Goal: Task Accomplishment & Management: Use online tool/utility

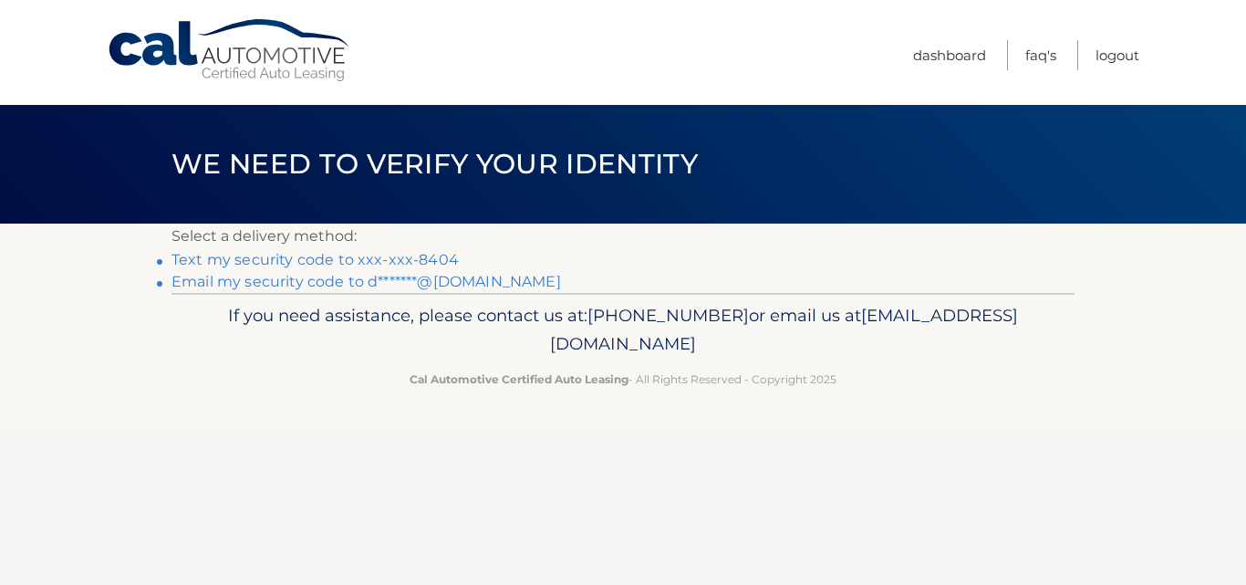
click at [421, 258] on link "Text my security code to xxx-xxx-8404" at bounding box center [314, 259] width 287 height 17
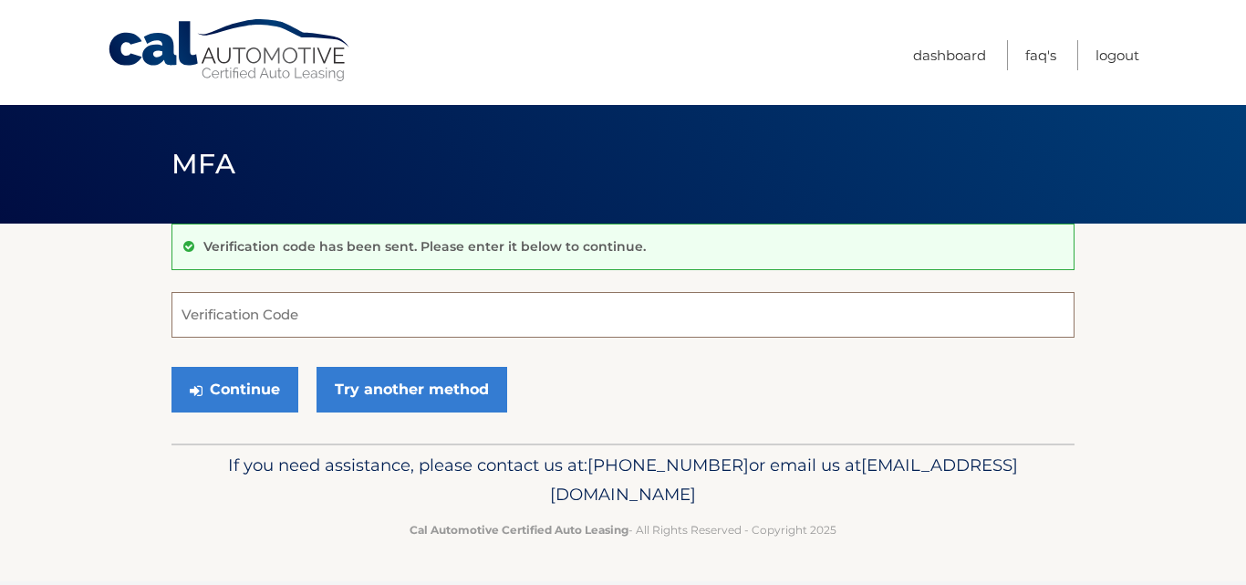
click at [393, 313] on input "Verification Code" at bounding box center [622, 315] width 903 height 46
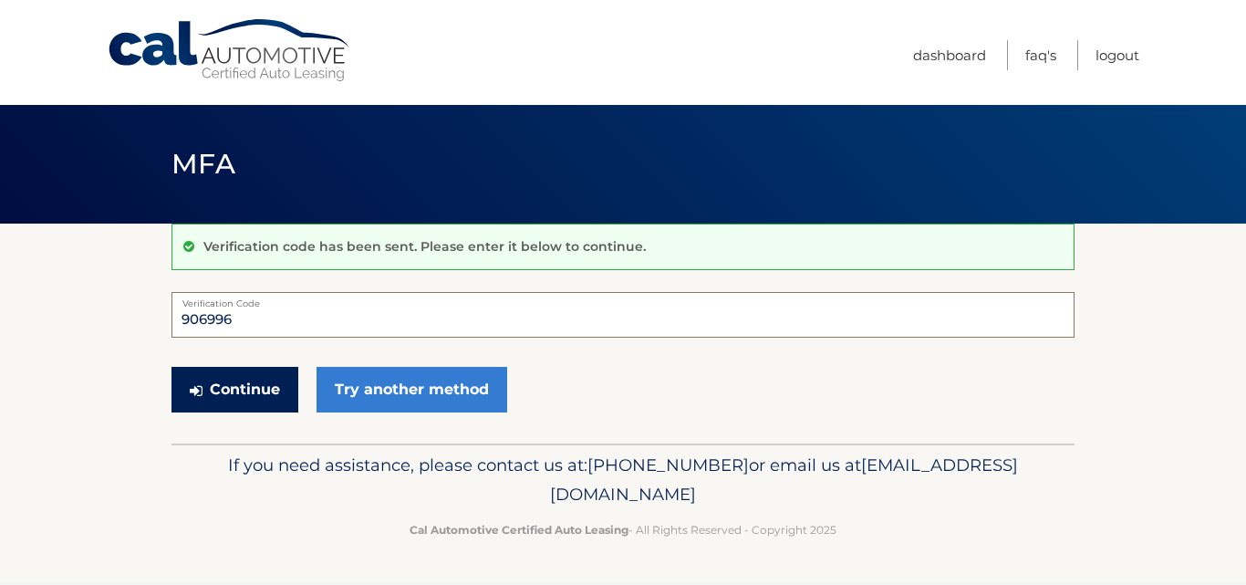
type input "906996"
click at [233, 387] on button "Continue" at bounding box center [234, 390] width 127 height 46
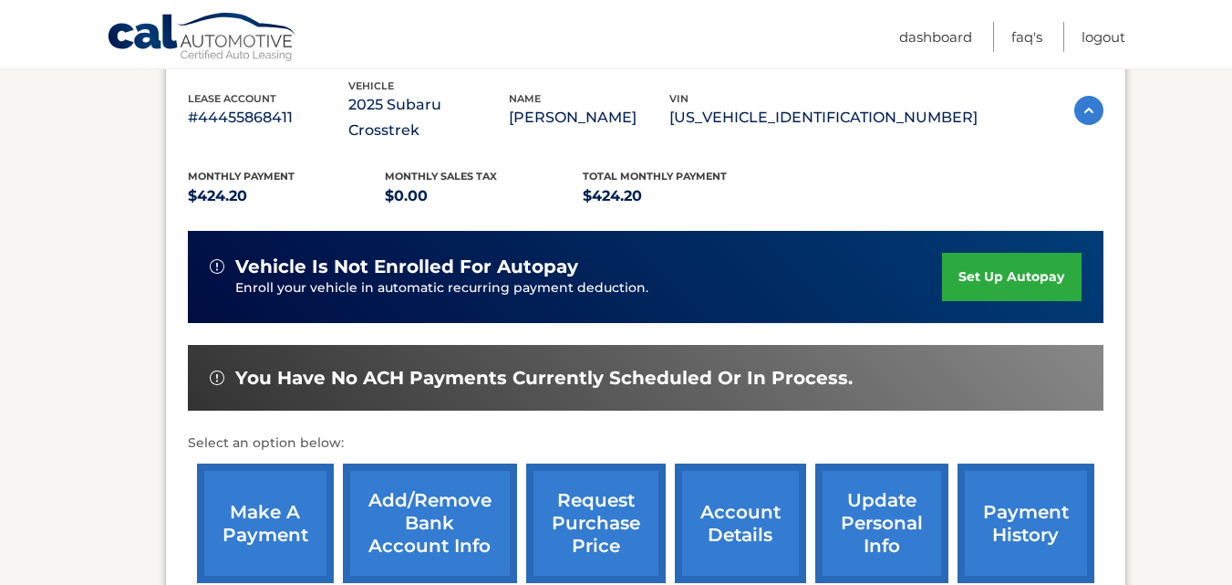
scroll to position [365, 0]
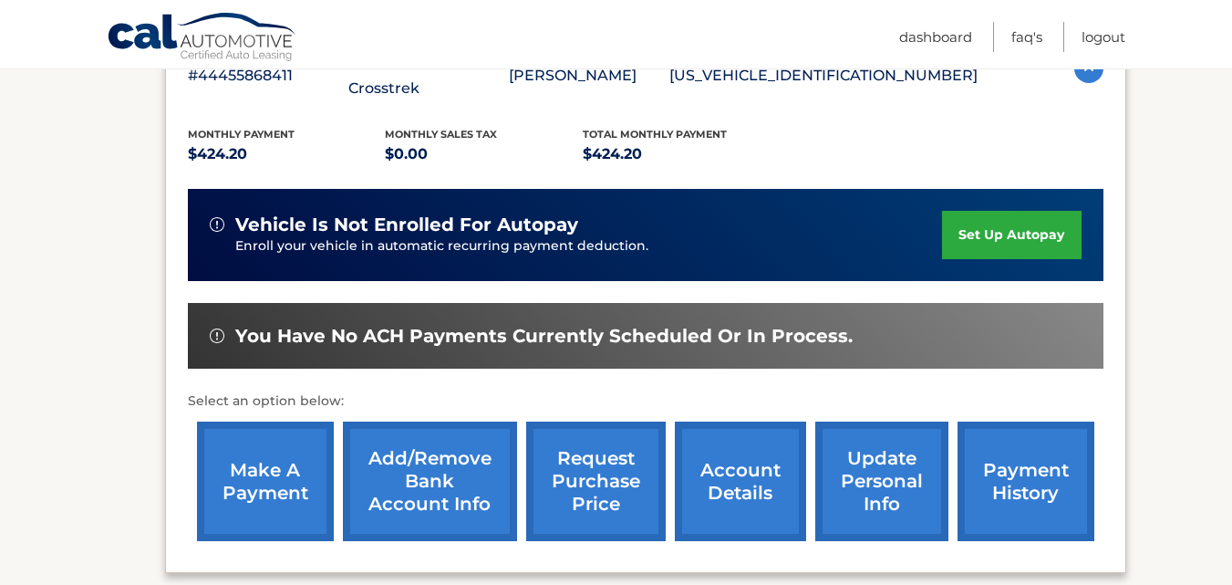
click at [274, 441] on link "make a payment" at bounding box center [265, 480] width 137 height 119
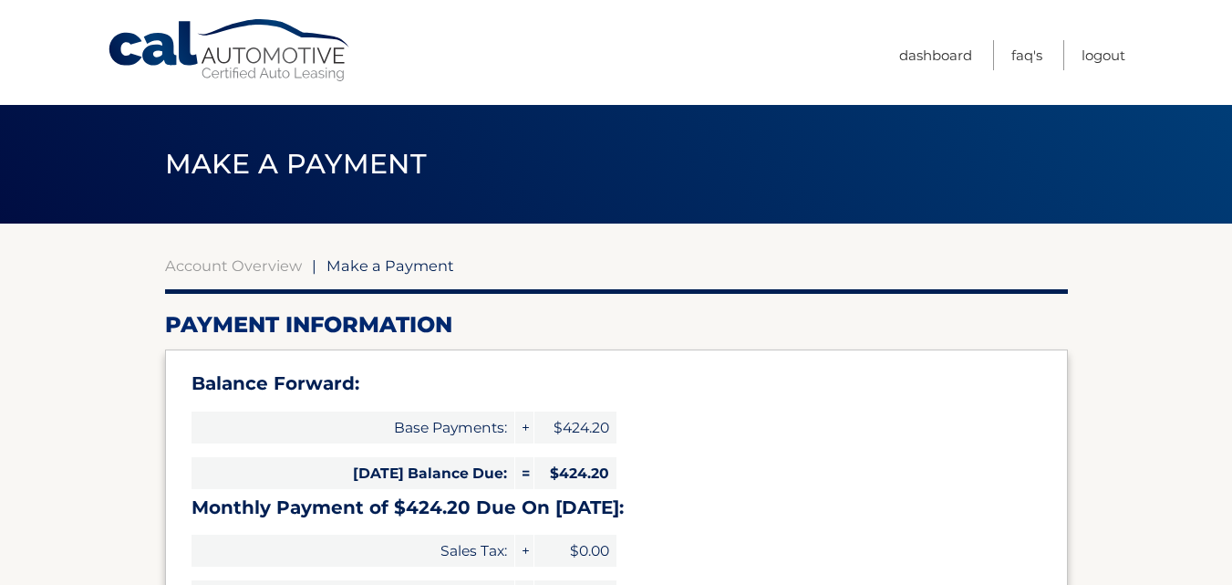
select select "MjZlNTAwZGQtOTllMi00OGQxLThhMzYtNGUzNWJkMzQyZmE1"
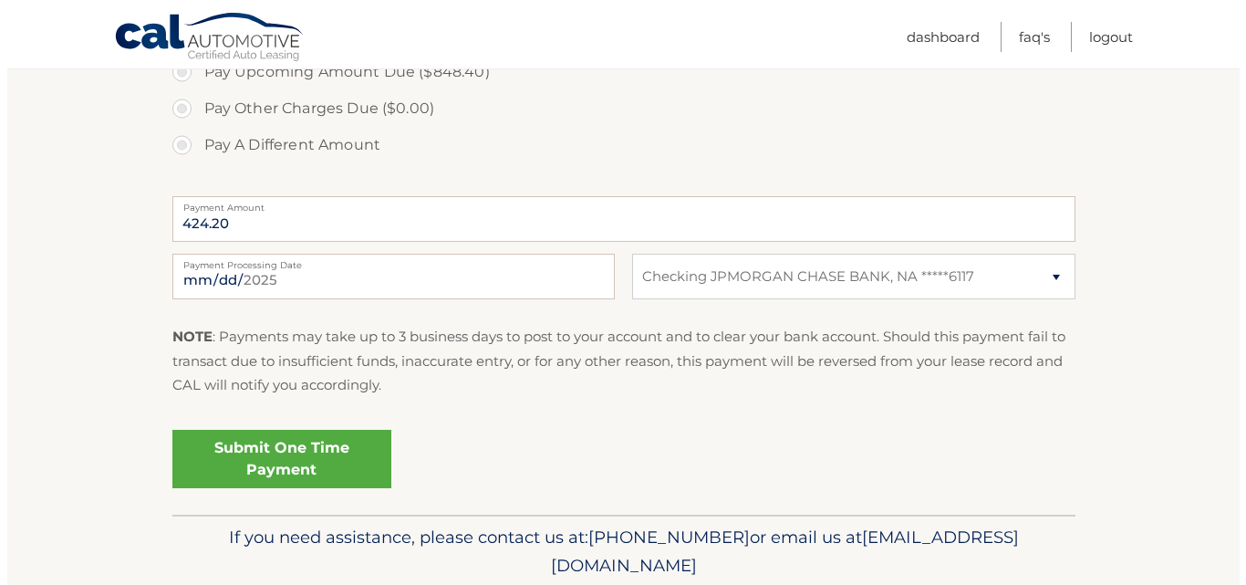
scroll to position [730, 0]
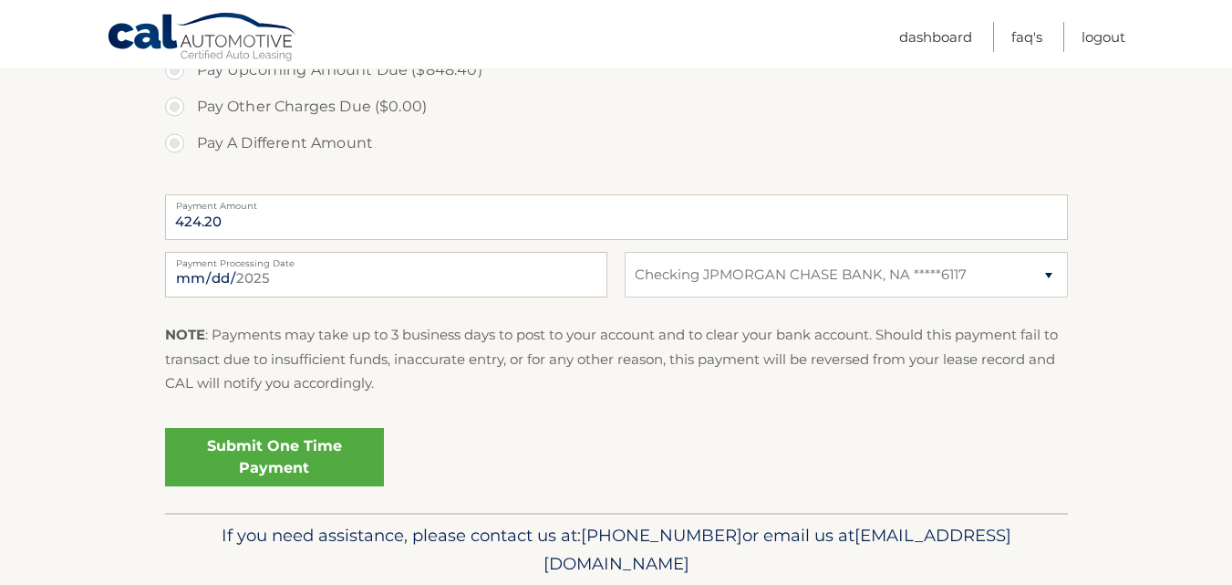
click at [367, 450] on link "Submit One Time Payment" at bounding box center [274, 457] width 219 height 58
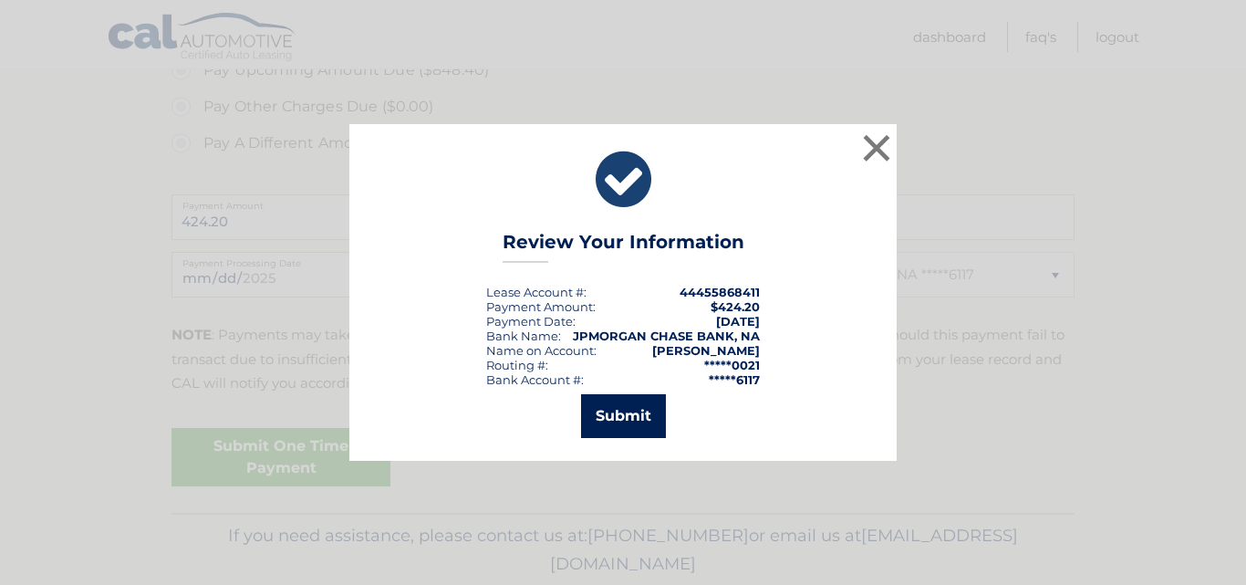
click at [614, 410] on button "Submit" at bounding box center [623, 416] width 85 height 44
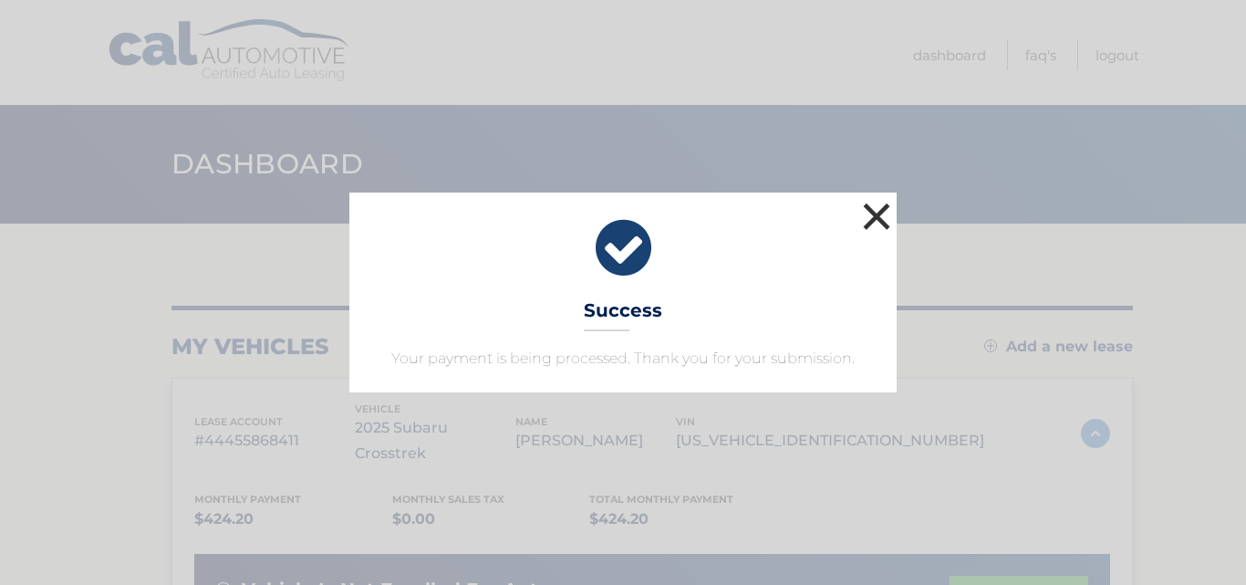
click at [872, 217] on button "×" at bounding box center [876, 216] width 36 height 36
